Goal: Information Seeking & Learning: Check status

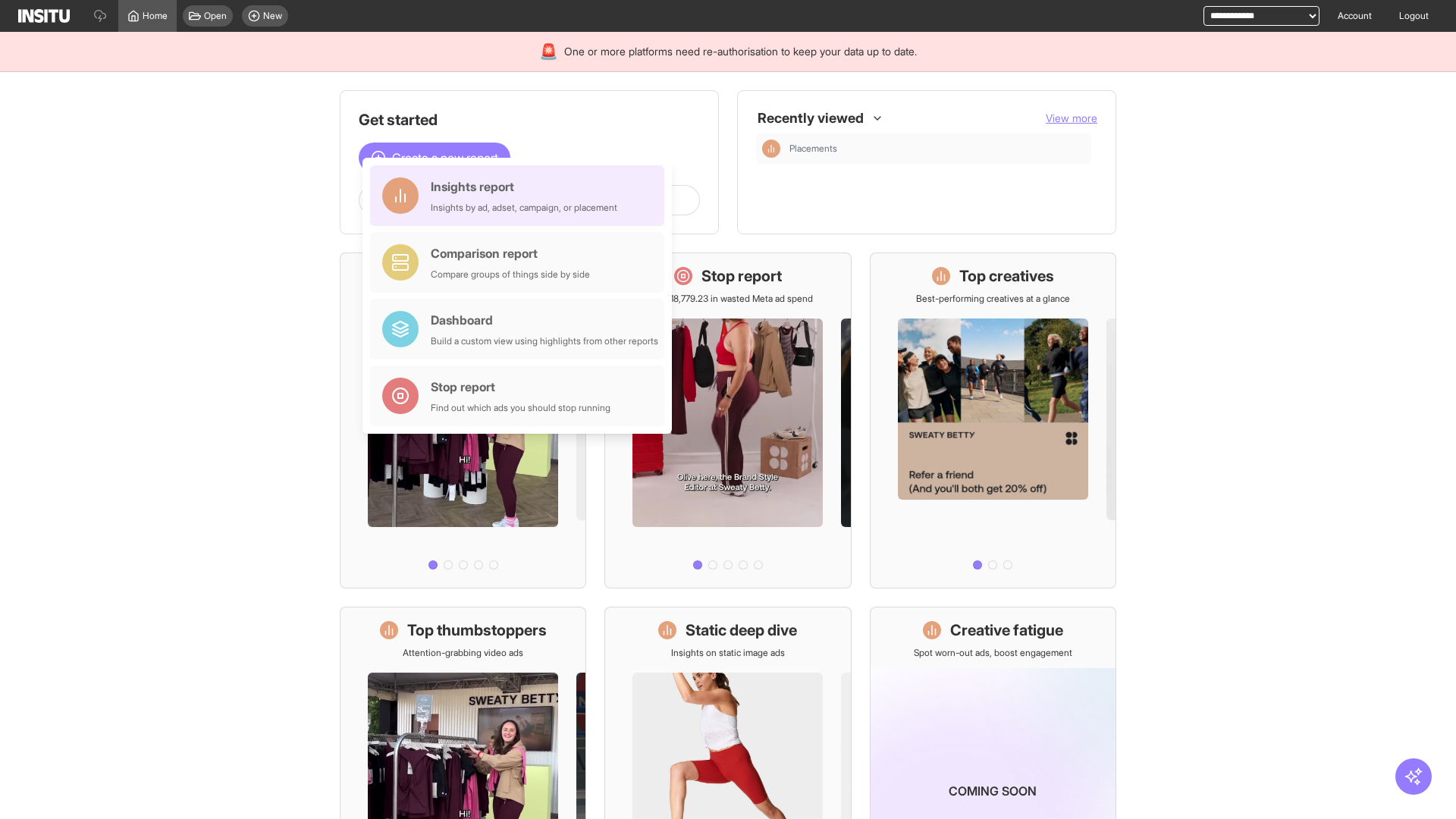
click at [521, 195] on div "Insights report Insights by ad, adset, campaign, or placement" at bounding box center [524, 196] width 187 height 37
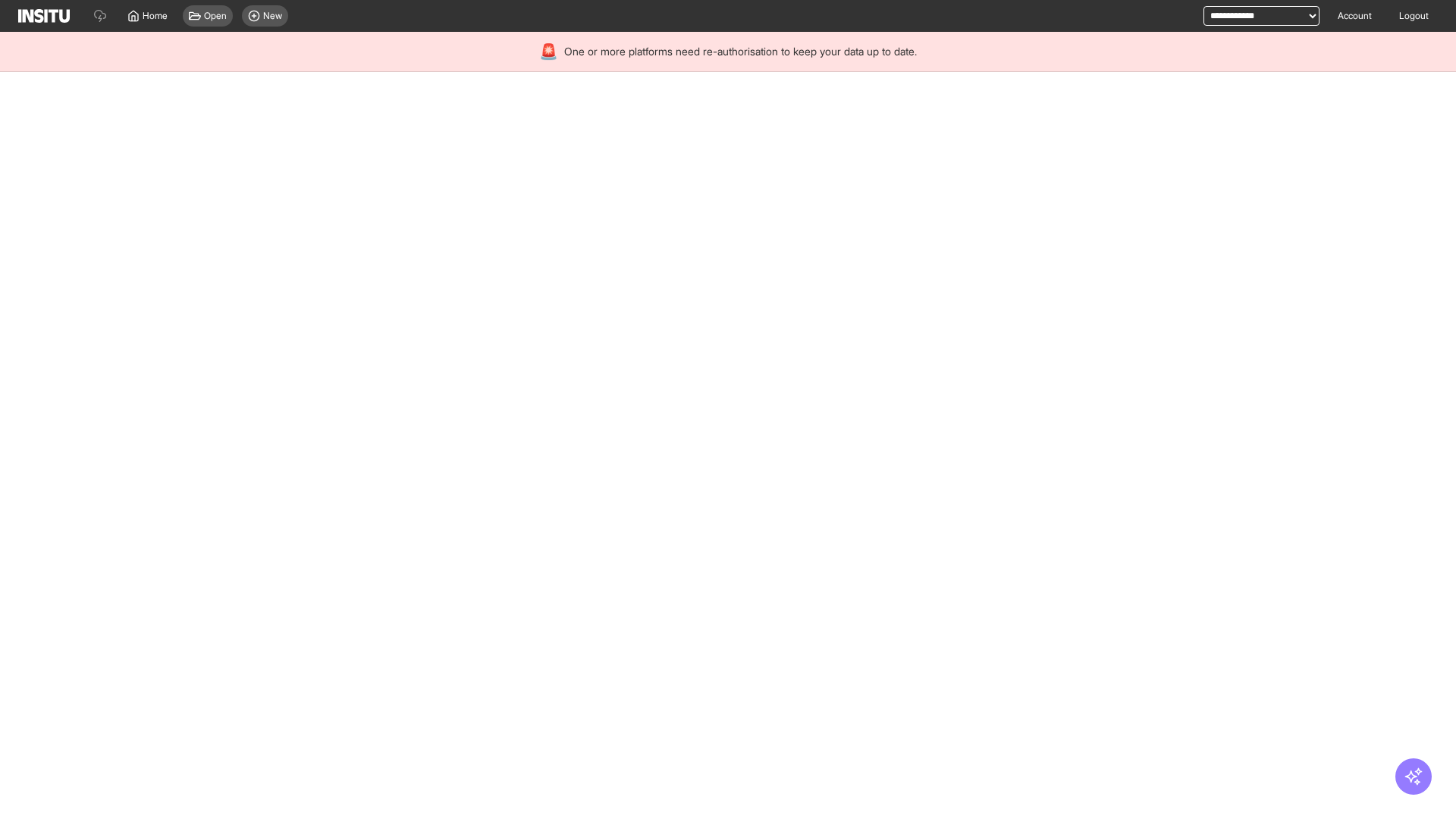
select select "**"
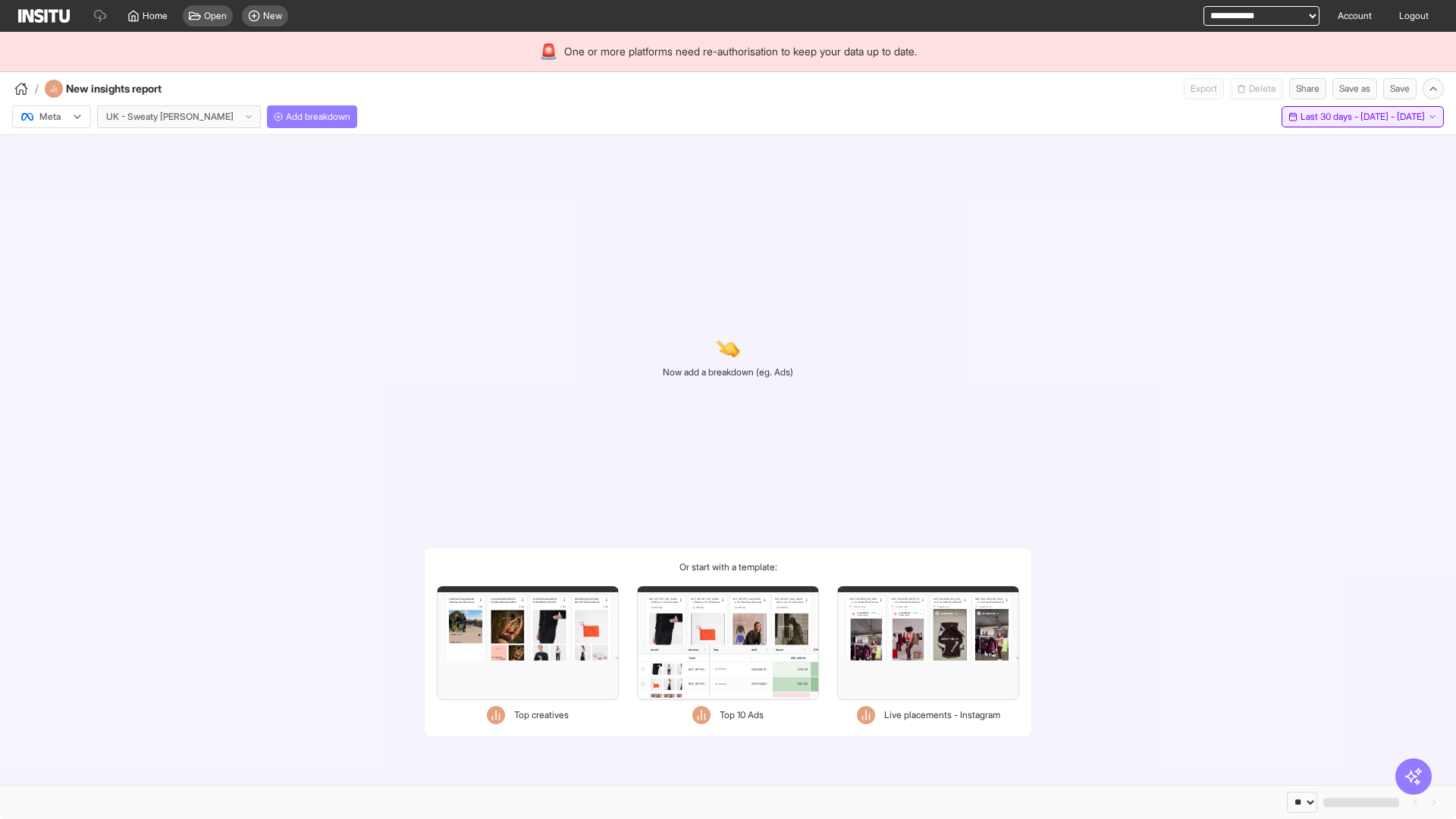
click at [1332, 117] on span "Last 30 days - [DATE] - [DATE]" at bounding box center [1362, 116] width 124 height 12
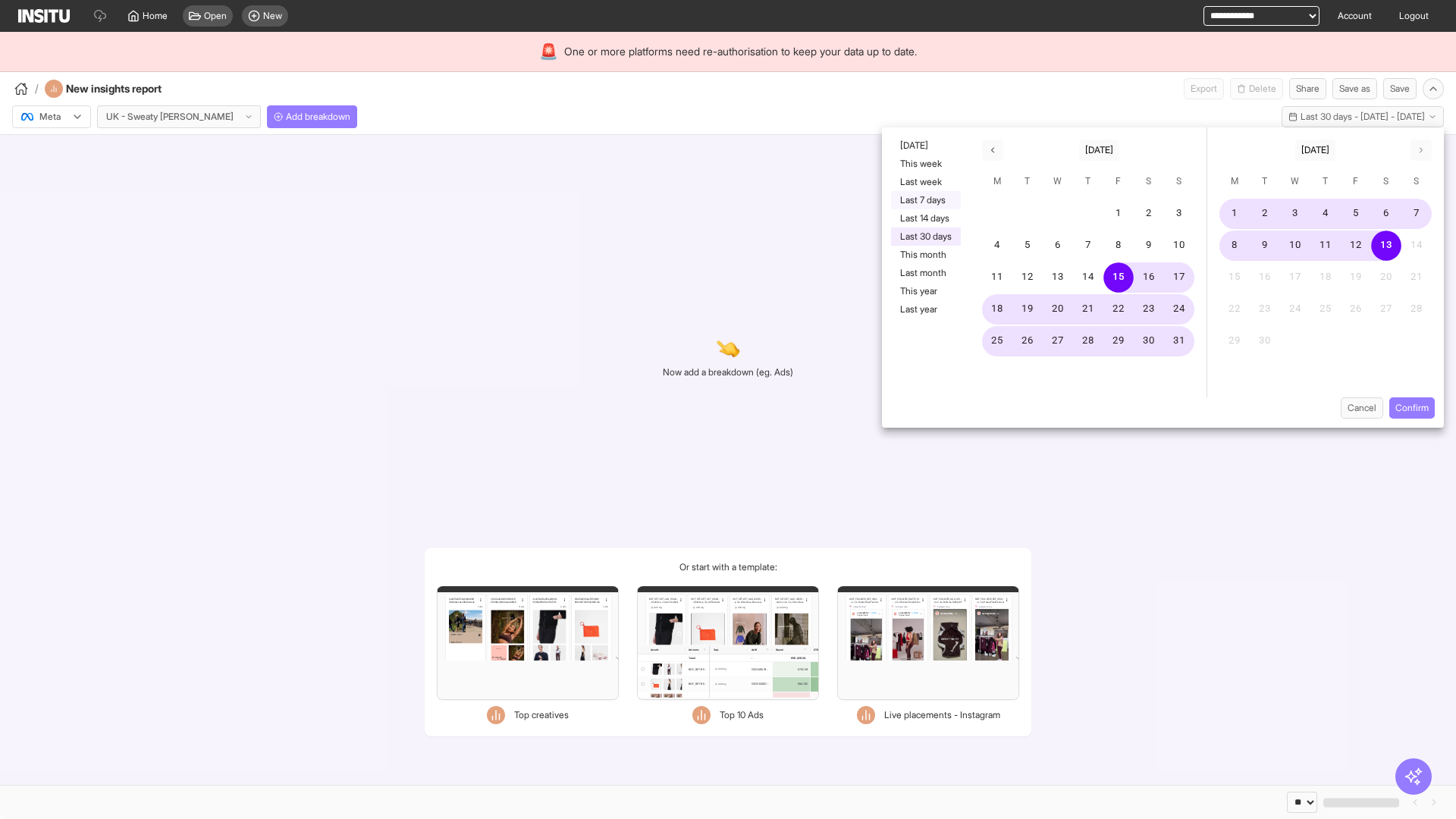
click at [925, 200] on button "Last 7 days" at bounding box center [926, 200] width 70 height 18
